Goal: Use online tool/utility: Use online tool/utility

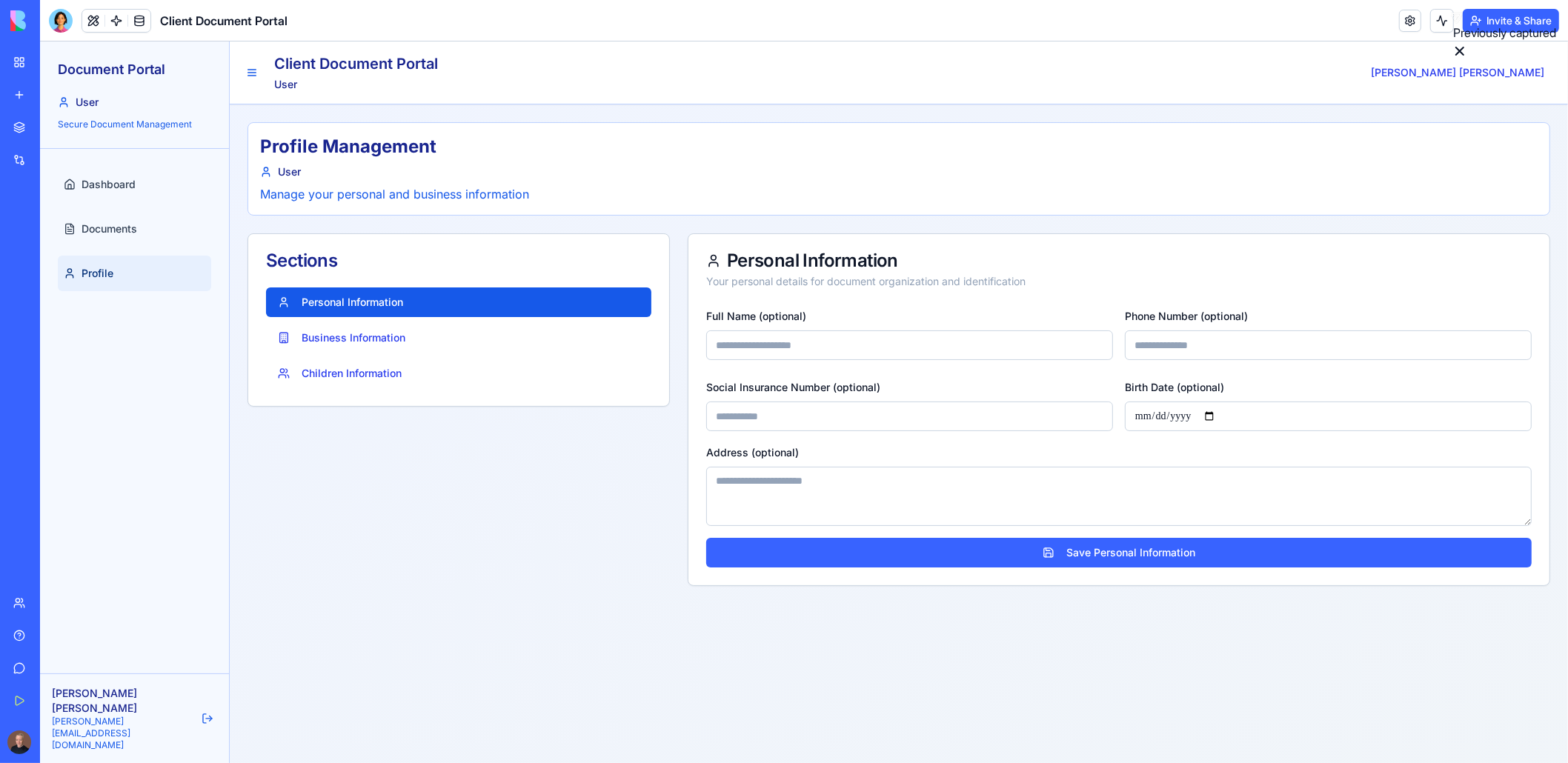
click at [54, 298] on div "Client Document Portal" at bounding box center [33, 296] width 41 height 15
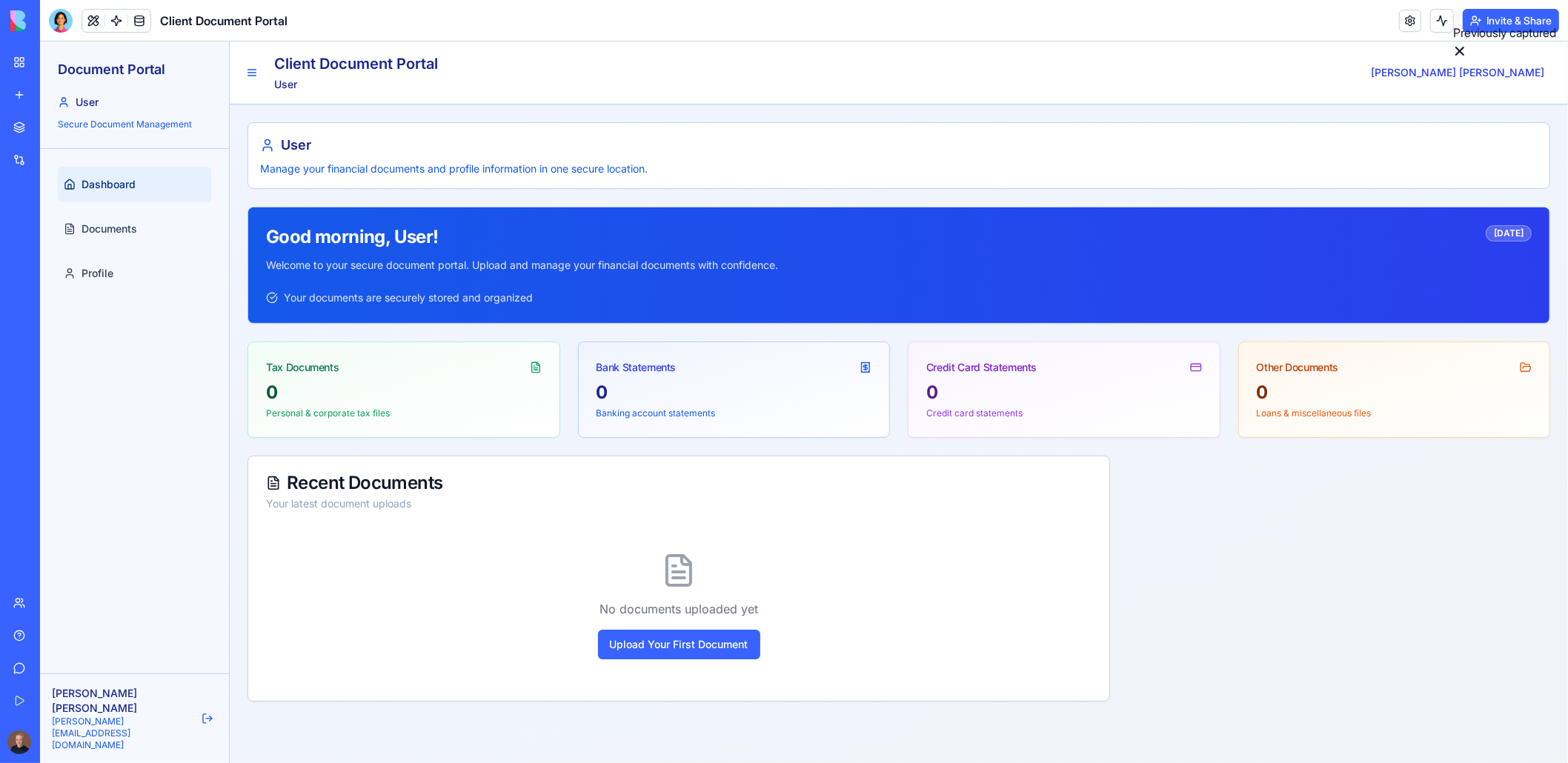
click at [38, 300] on div "Client Document Portal" at bounding box center [33, 296] width 41 height 15
click at [41, 63] on div "My Workspace" at bounding box center [46, 62] width 19 height 15
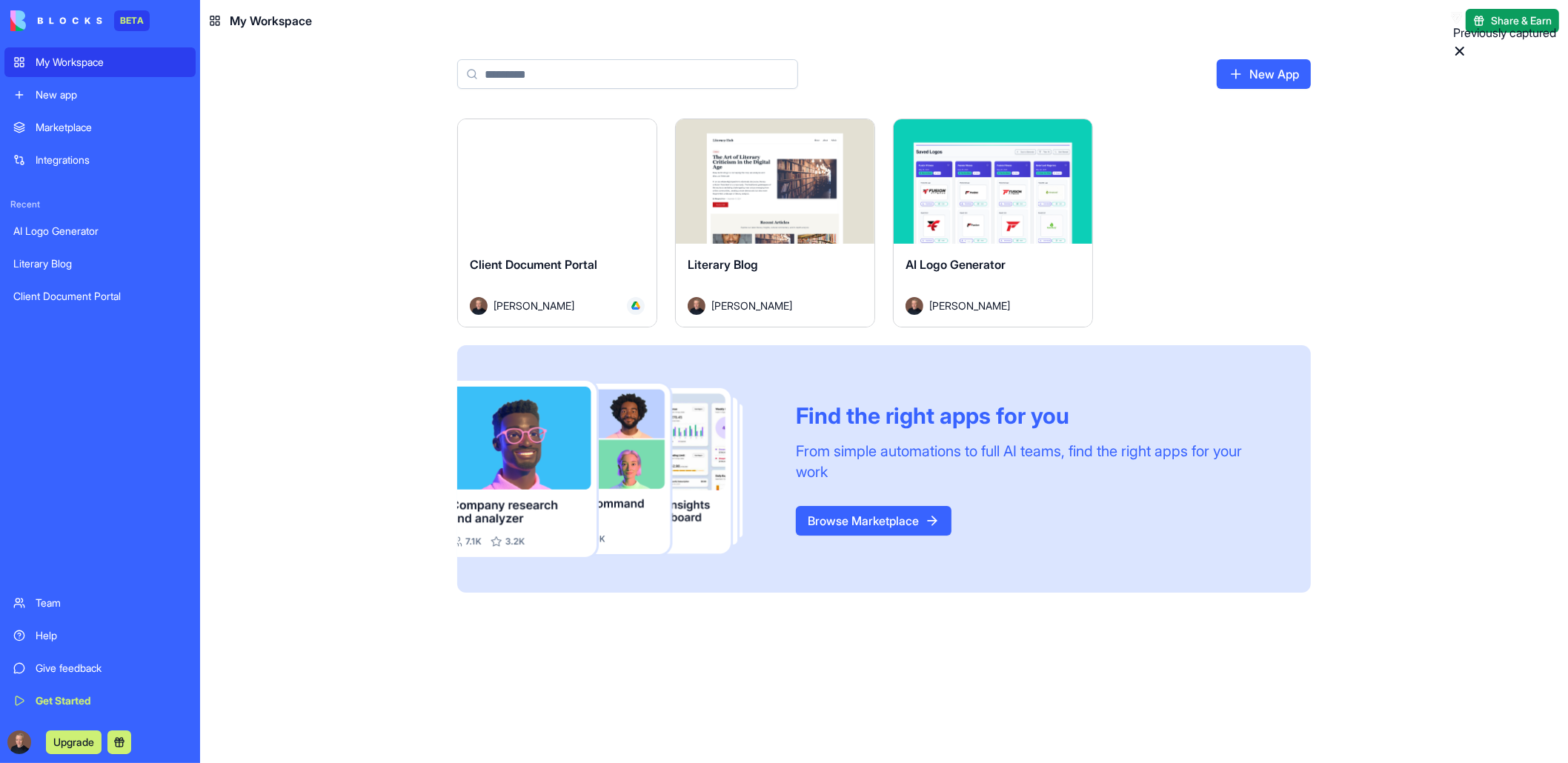
click at [536, 205] on div "Launch" at bounding box center [557, 181] width 199 height 124
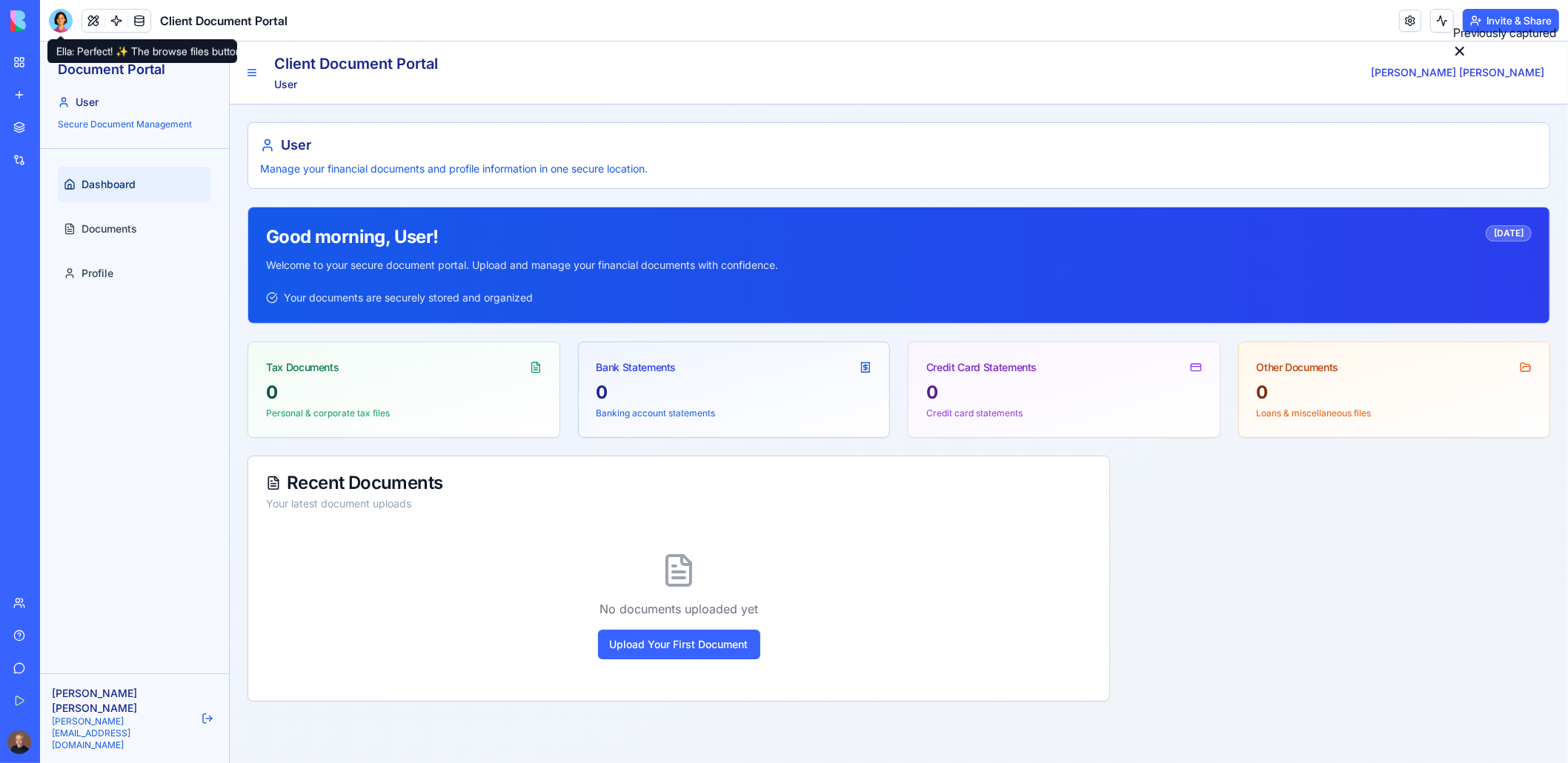
click at [67, 25] on div at bounding box center [60, 20] width 24 height 24
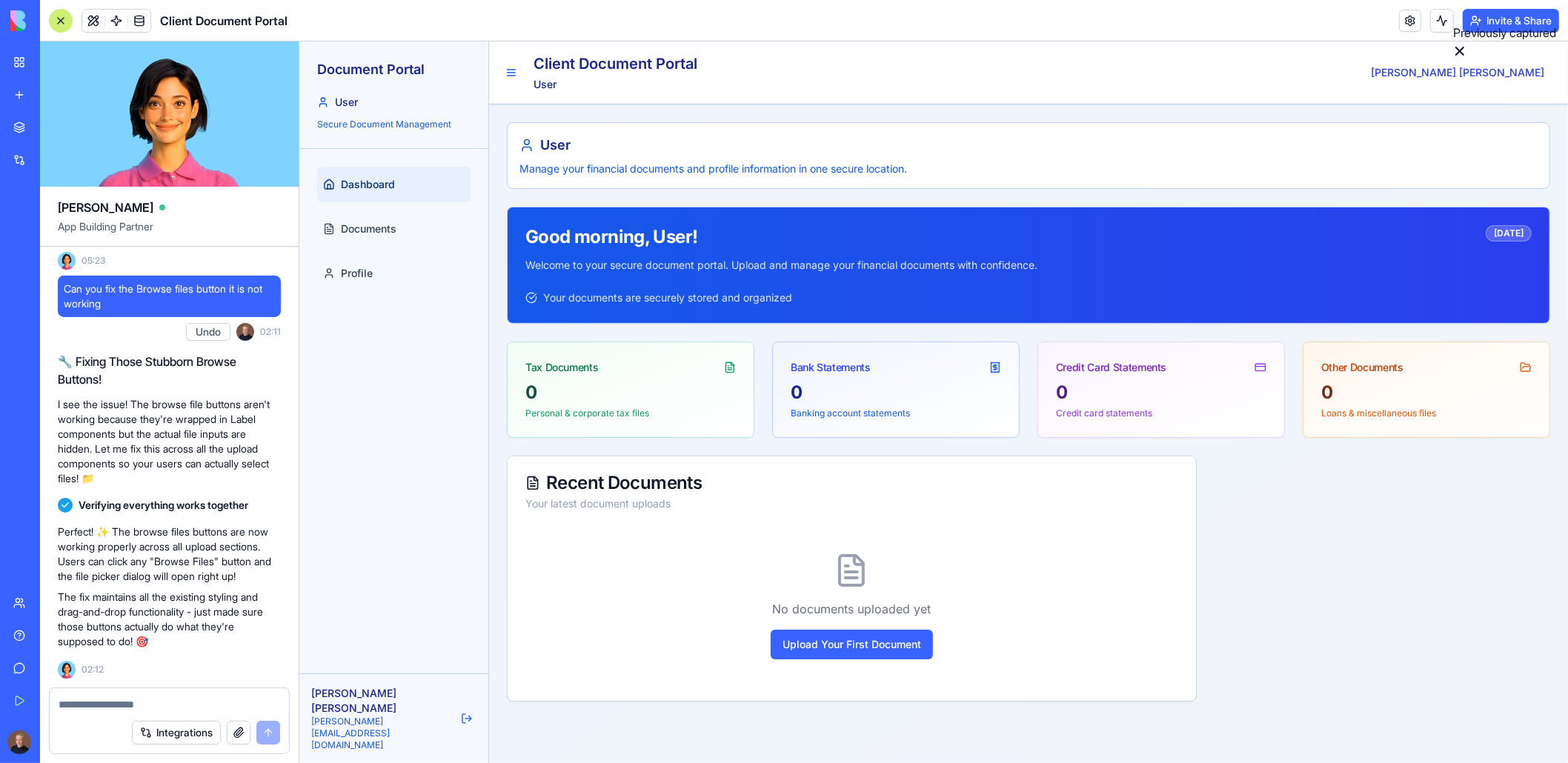
scroll to position [10426, 0]
click at [99, 710] on textarea at bounding box center [169, 704] width 221 height 15
type textarea "*"
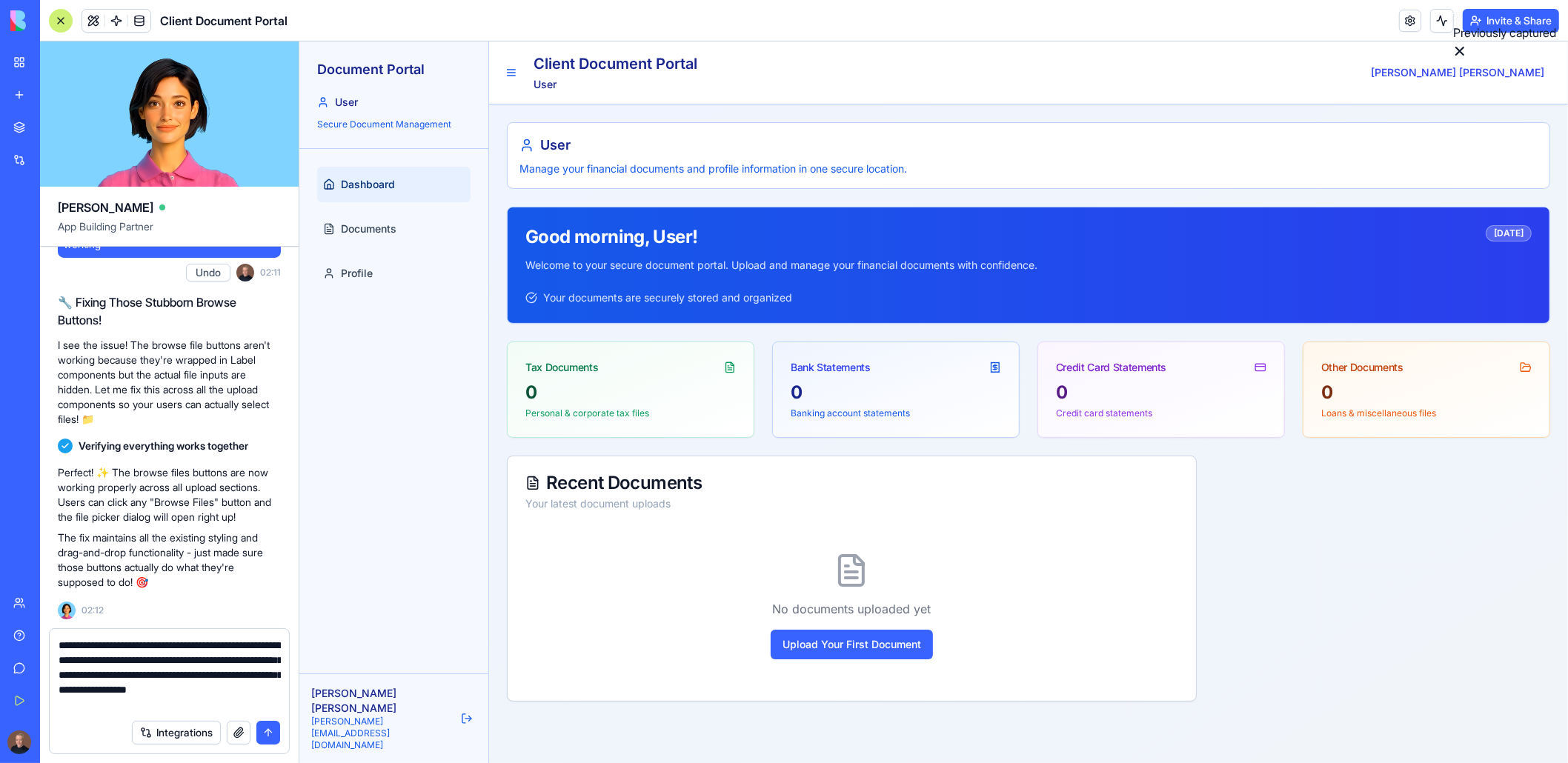
type textarea "**********"
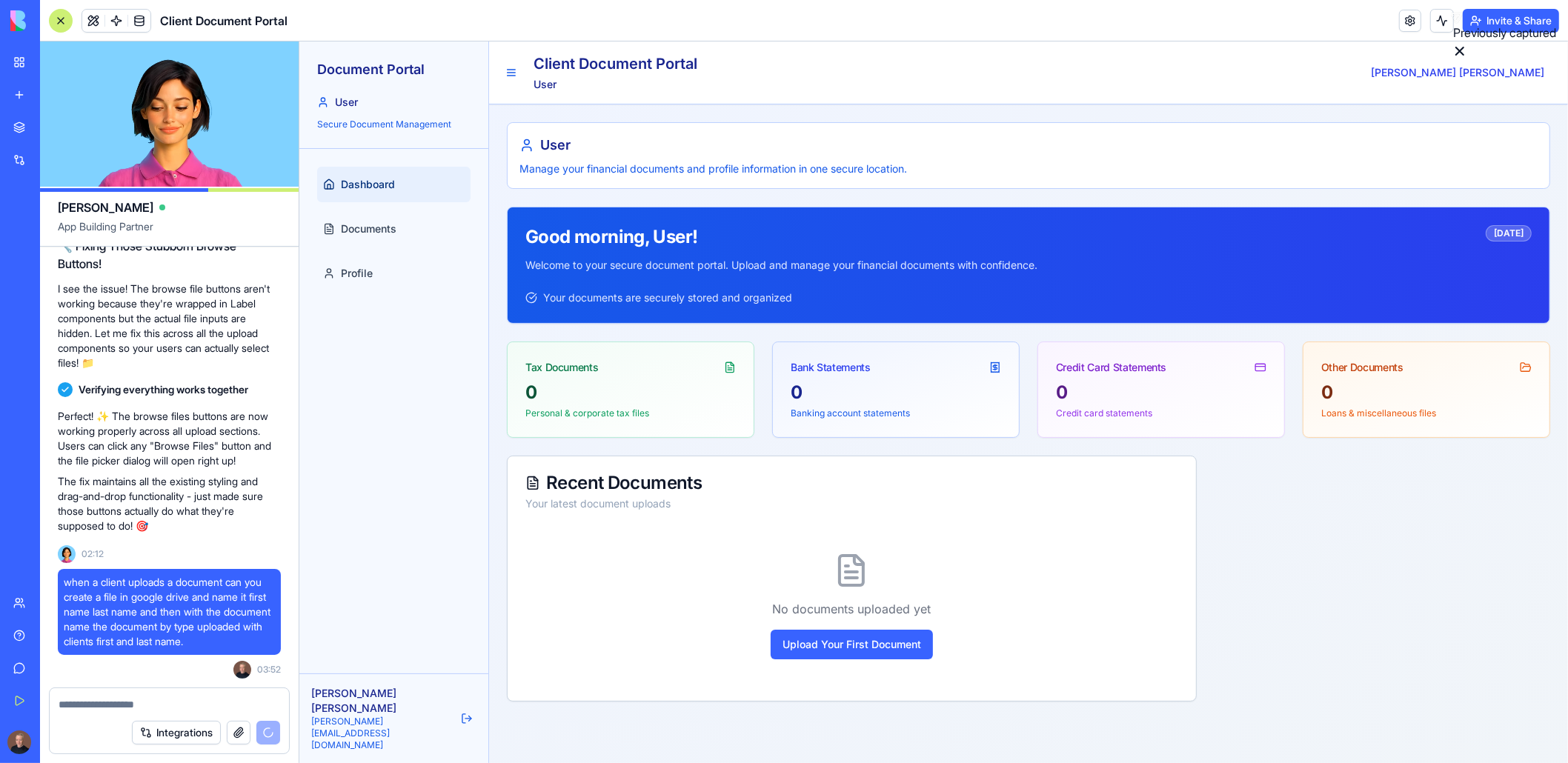
scroll to position [10577, 0]
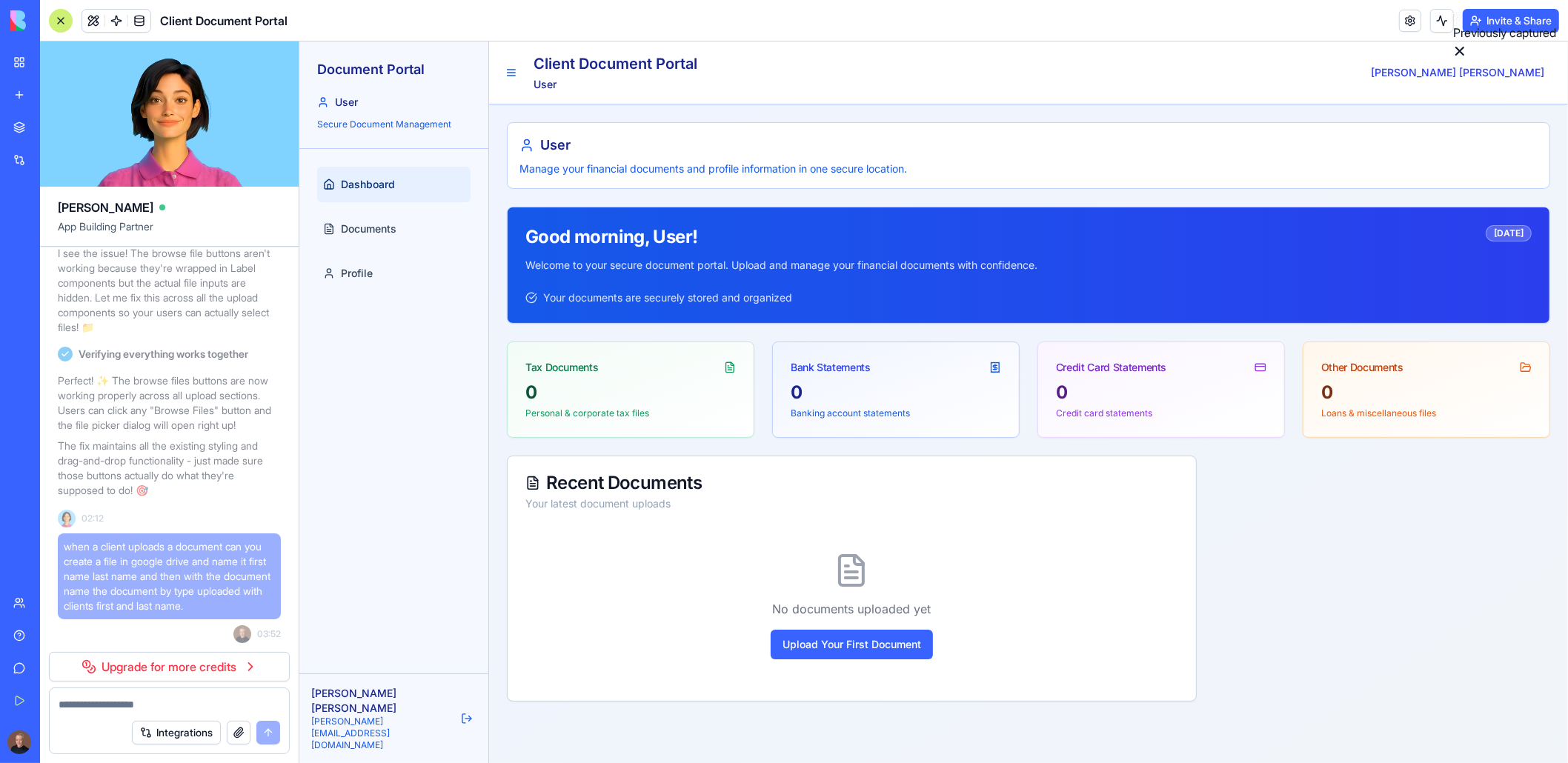
click at [124, 553] on span "when a client uploads a document can you create a file in google drive and name…" at bounding box center [169, 576] width 211 height 74
copy span "when a client uploads a document can you create a file in google drive and name…"
